Goal: Transaction & Acquisition: Subscribe to service/newsletter

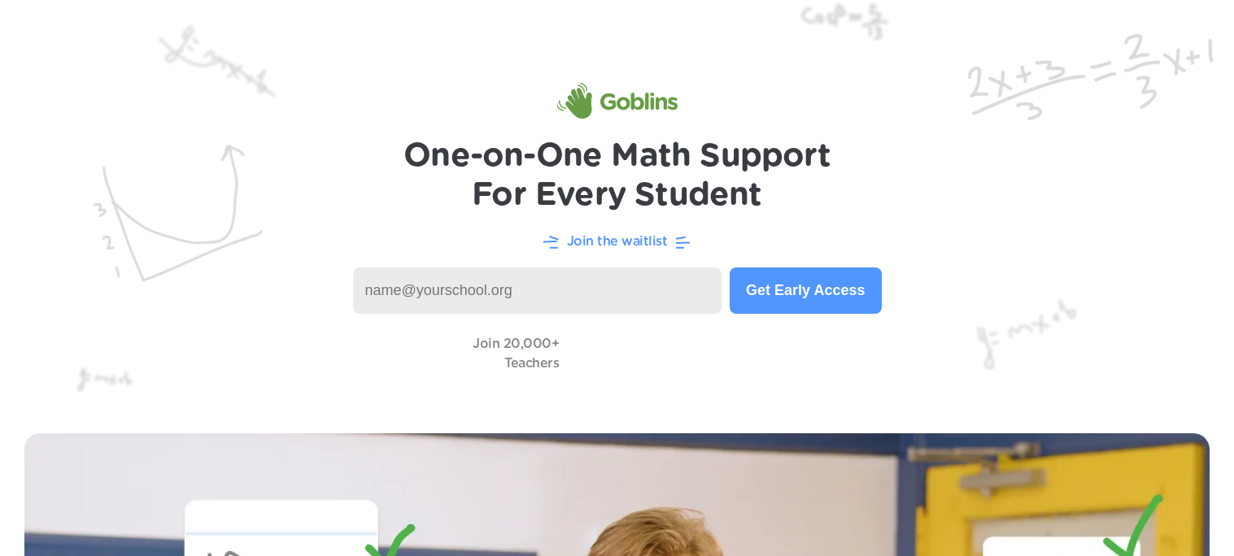
type input "l"
type input "las brisas elementary"
click at [847, 305] on button "Get Early Access" at bounding box center [805, 291] width 151 height 46
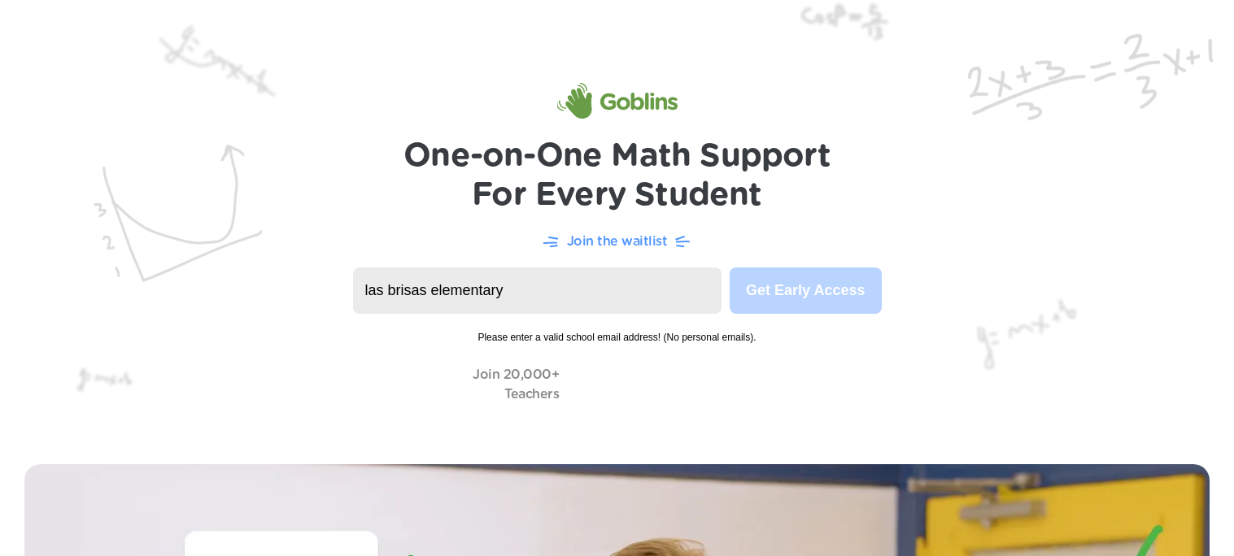
click at [805, 251] on div "Join the waitlist" at bounding box center [617, 241] width 1169 height 20
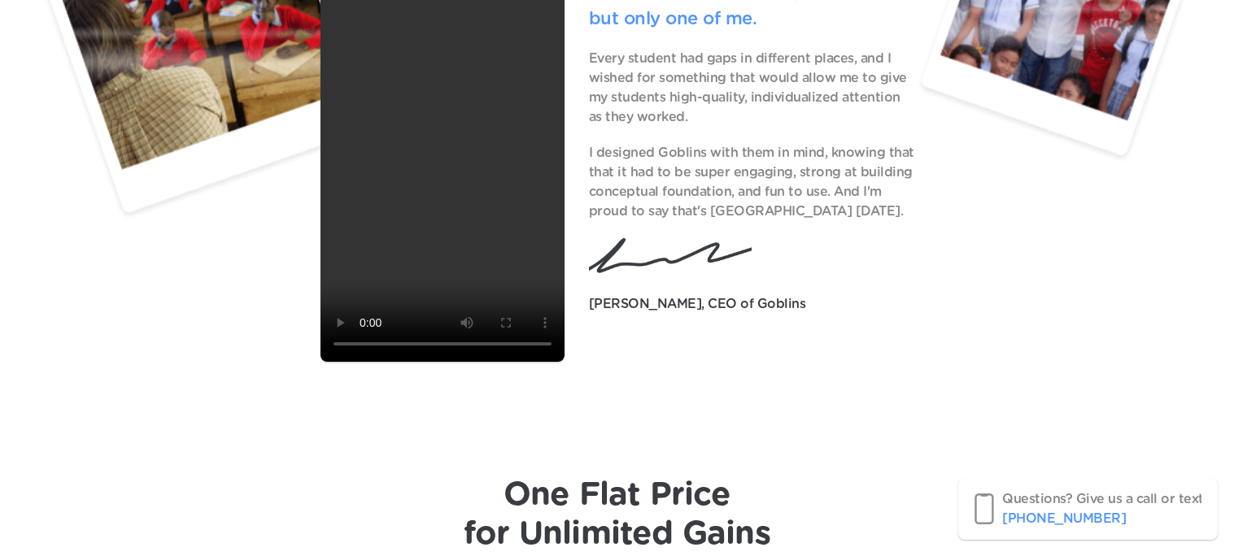
scroll to position [5031, 0]
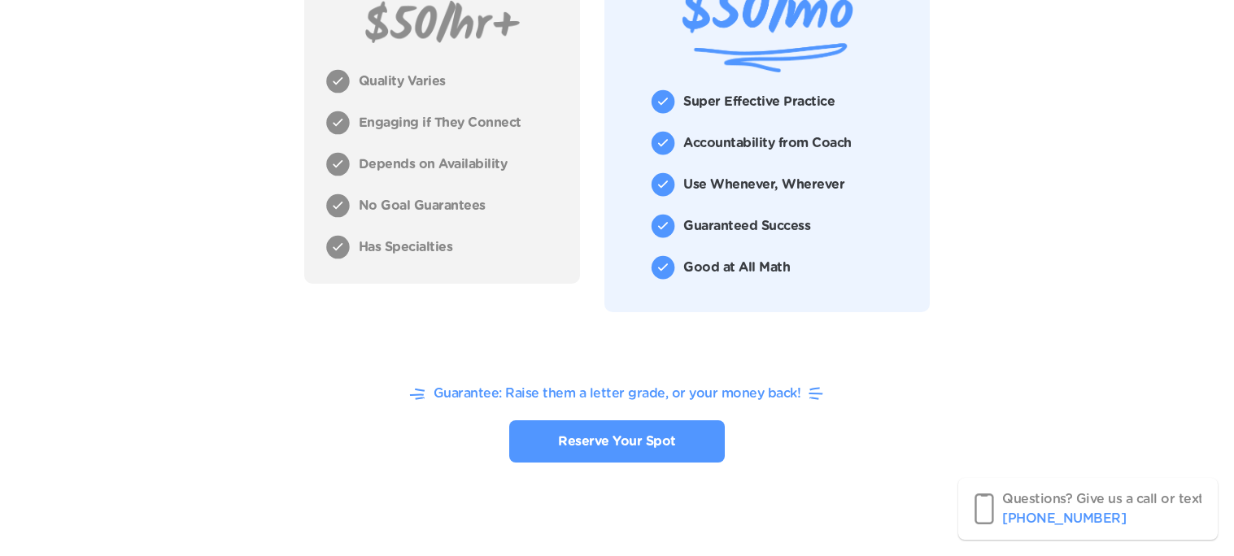
click at [1193, 396] on header "One Flat Price for Unlimited Gains Private tutoring Quality Varies Engaging if …" at bounding box center [617, 128] width 1234 height 867
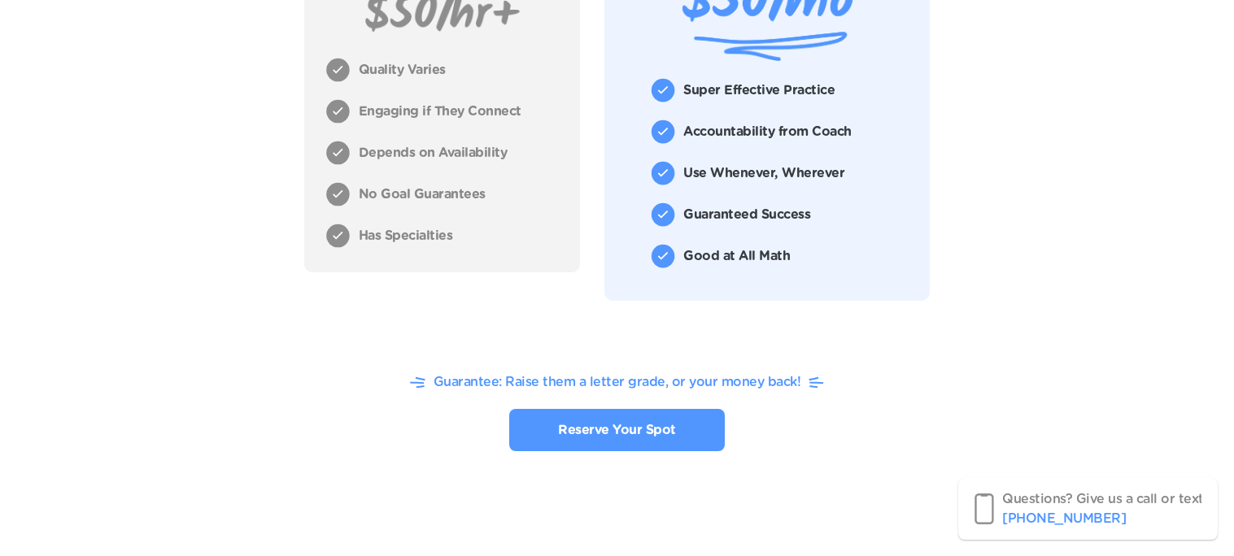
click at [1212, 382] on header "One Flat Price for Unlimited Gains Private tutoring Quality Varies Engaging if …" at bounding box center [617, 117] width 1234 height 867
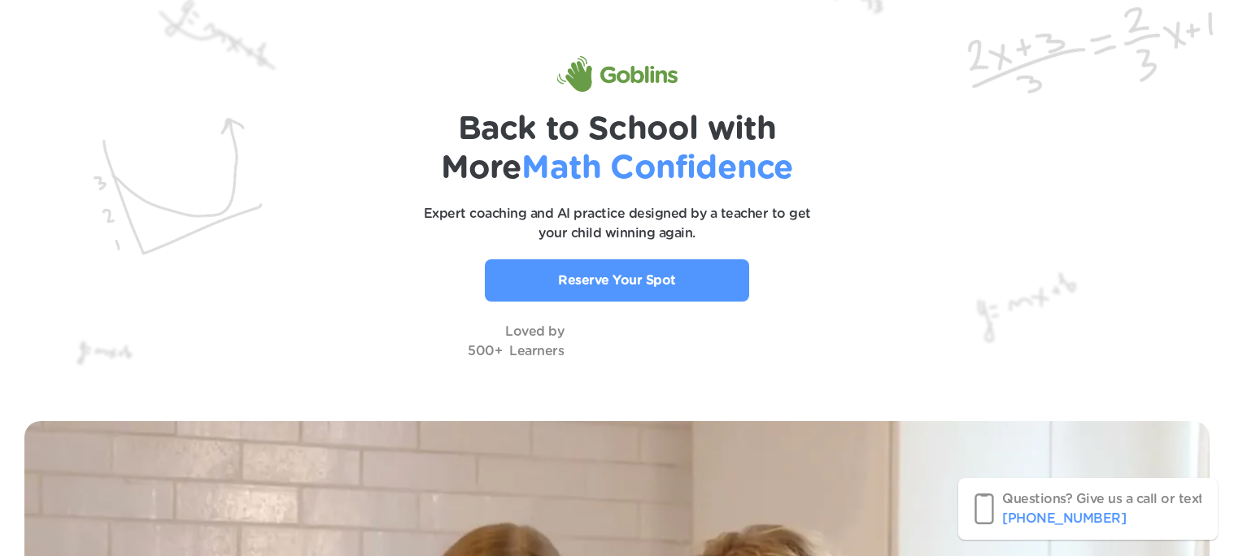
scroll to position [0, 0]
